Goal: Information Seeking & Learning: Learn about a topic

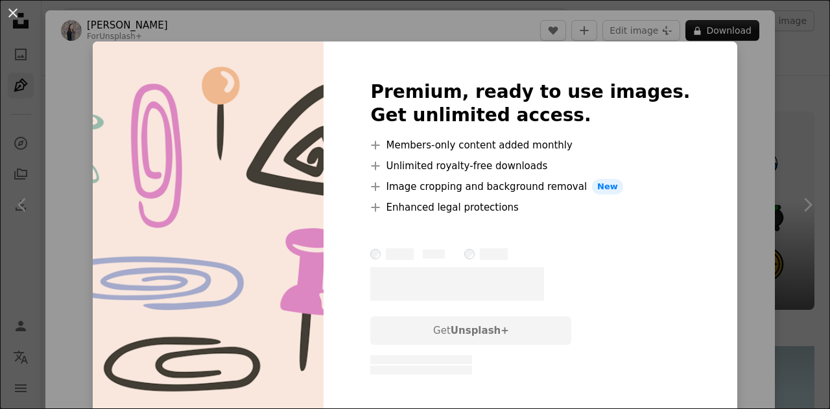
scroll to position [908, 0]
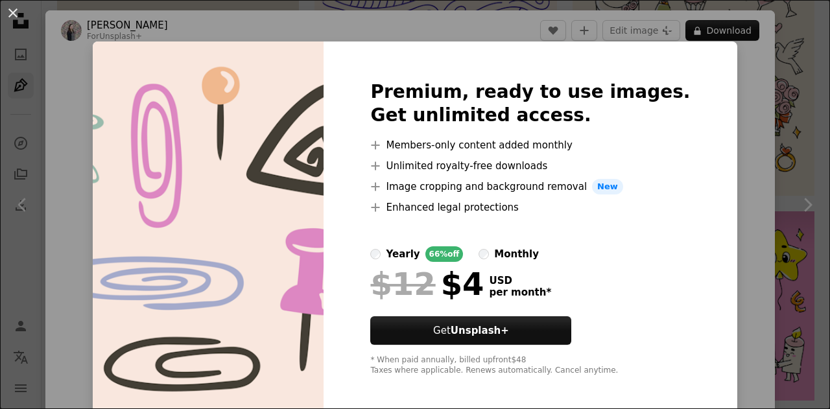
click at [720, 123] on div "An X shape Premium, ready to use images. Get unlimited access. A plus sign Memb…" at bounding box center [415, 204] width 830 height 409
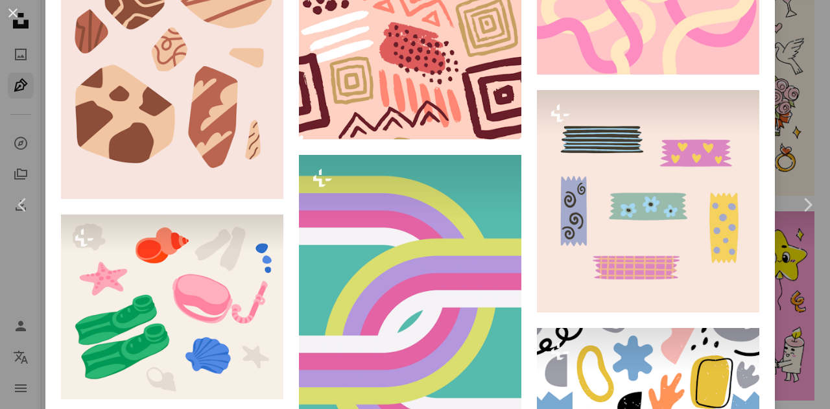
scroll to position [1038, 0]
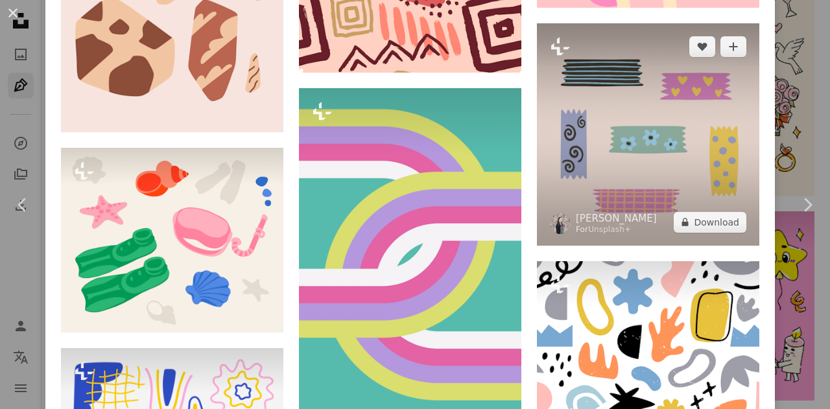
click at [628, 132] on img at bounding box center [648, 134] width 222 height 222
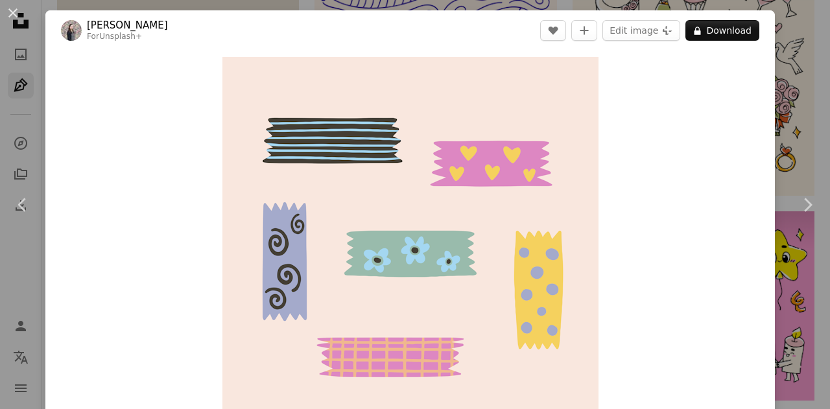
click at [800, 87] on div "An X shape Chevron left Chevron right [PERSON_NAME] For Unsplash+ A heart A plu…" at bounding box center [415, 204] width 830 height 409
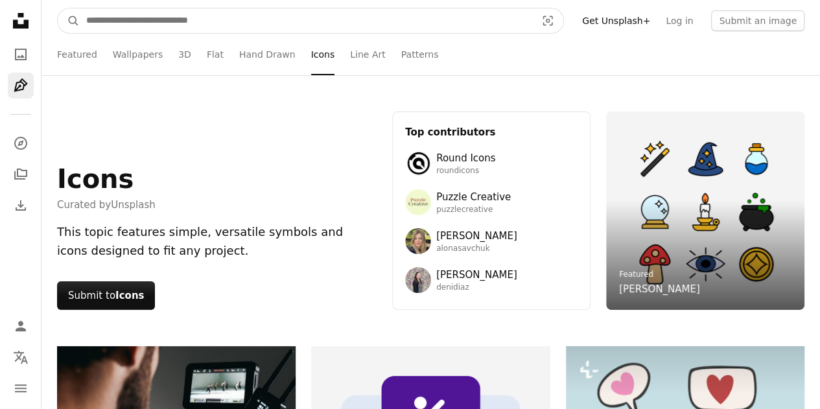
click at [350, 24] on input "Find visuals sitewide" at bounding box center [306, 20] width 453 height 25
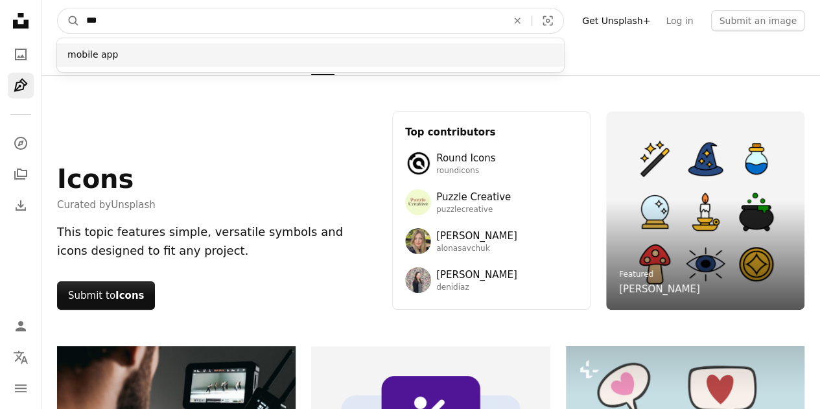
type input "***"
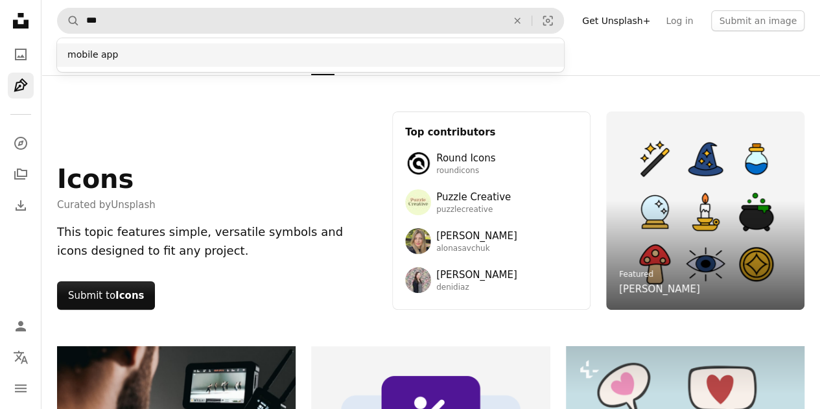
click at [292, 54] on div "mobile app" at bounding box center [310, 54] width 507 height 23
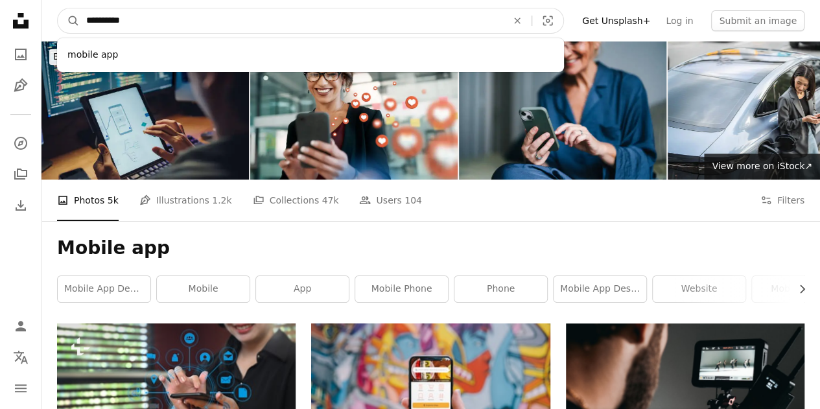
drag, startPoint x: 219, startPoint y: 16, endPoint x: 97, endPoint y: 17, distance: 121.3
click at [97, 17] on input "**********" at bounding box center [291, 20] width 423 height 25
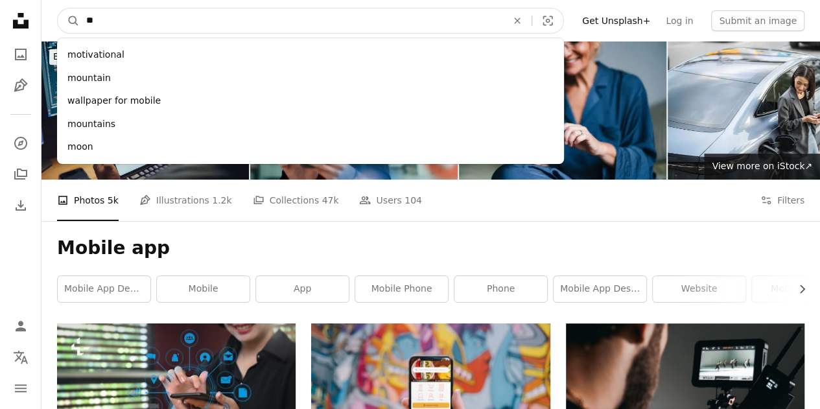
type input "*"
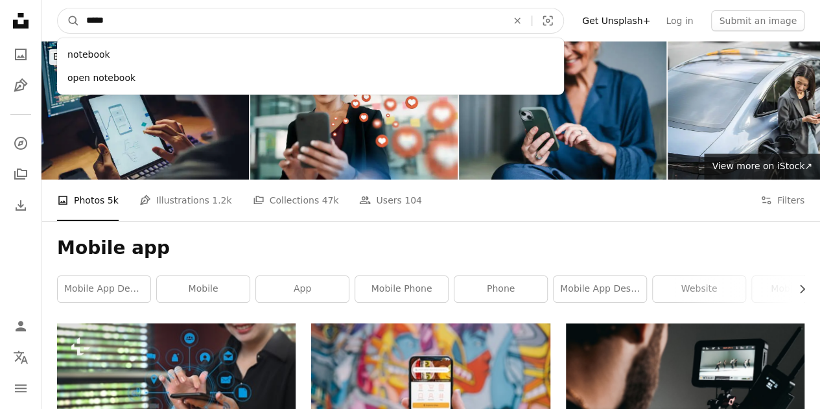
type input "*****"
click at [58, 8] on button "A magnifying glass" at bounding box center [69, 20] width 22 height 25
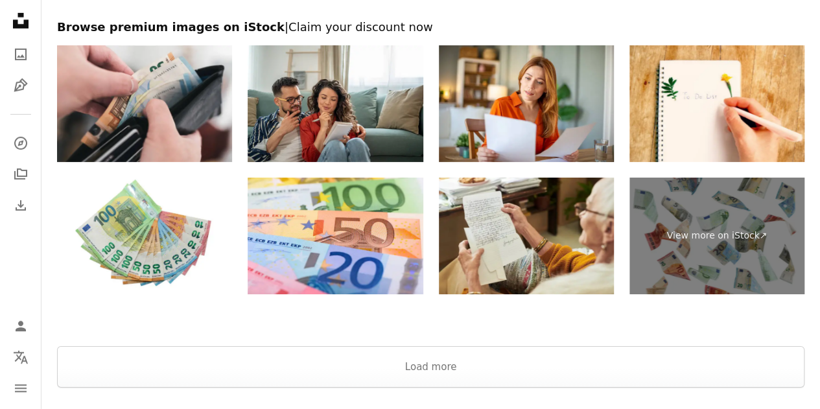
scroll to position [2266, 0]
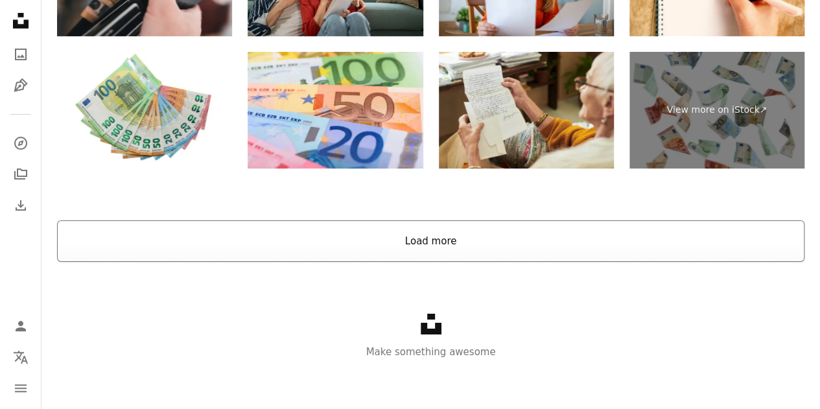
click at [418, 235] on button "Load more" at bounding box center [431, 241] width 748 height 42
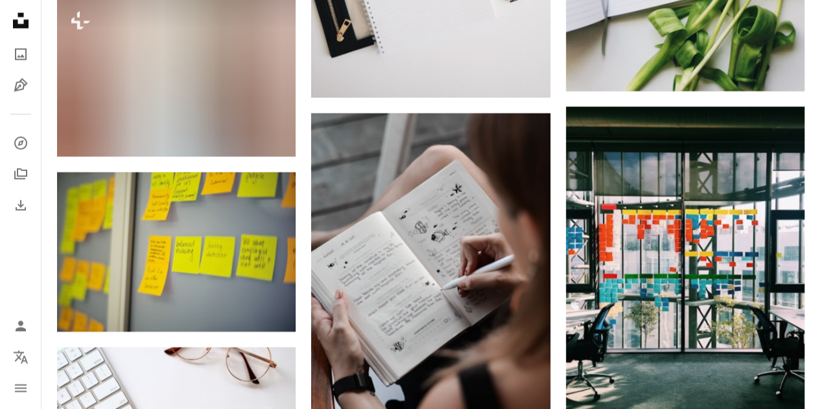
scroll to position [9788, 0]
